Goal: Information Seeking & Learning: Learn about a topic

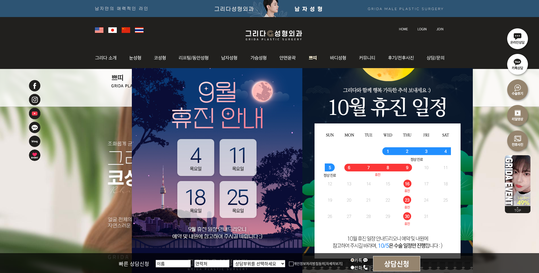
click at [316, 60] on img at bounding box center [312, 58] width 21 height 22
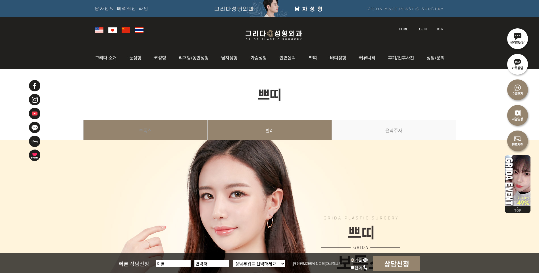
click at [257, 132] on link "필러" at bounding box center [270, 133] width 124 height 26
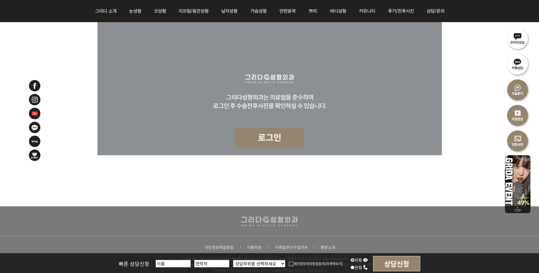
scroll to position [2171, 0]
